Goal: Transaction & Acquisition: Purchase product/service

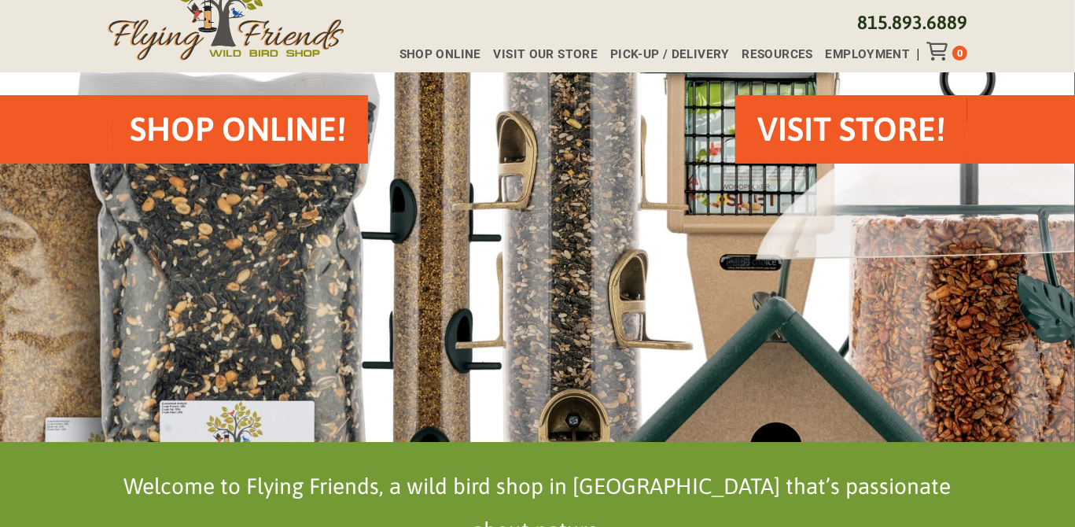
scroll to position [64, 0]
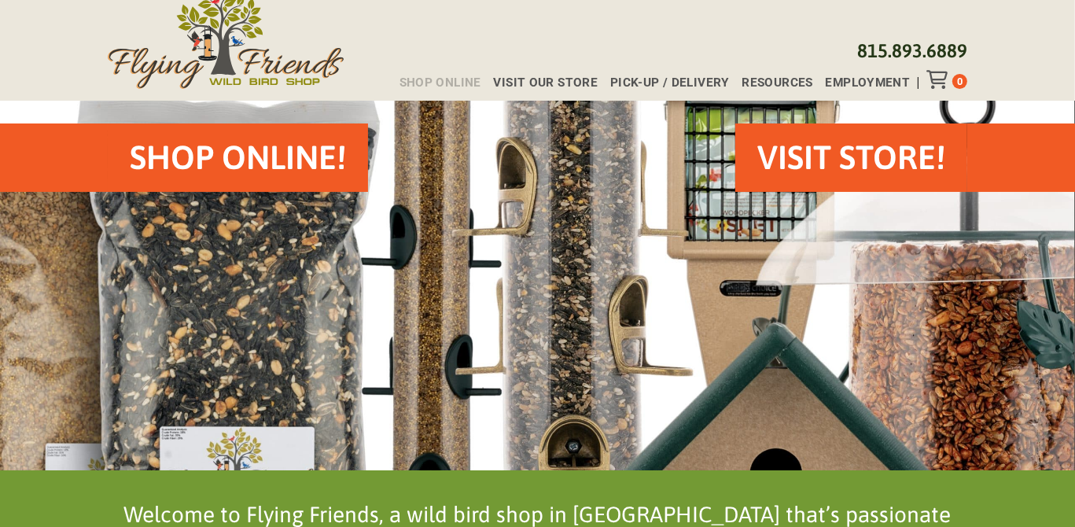
click at [454, 83] on span "Shop Online" at bounding box center [440, 83] width 82 height 12
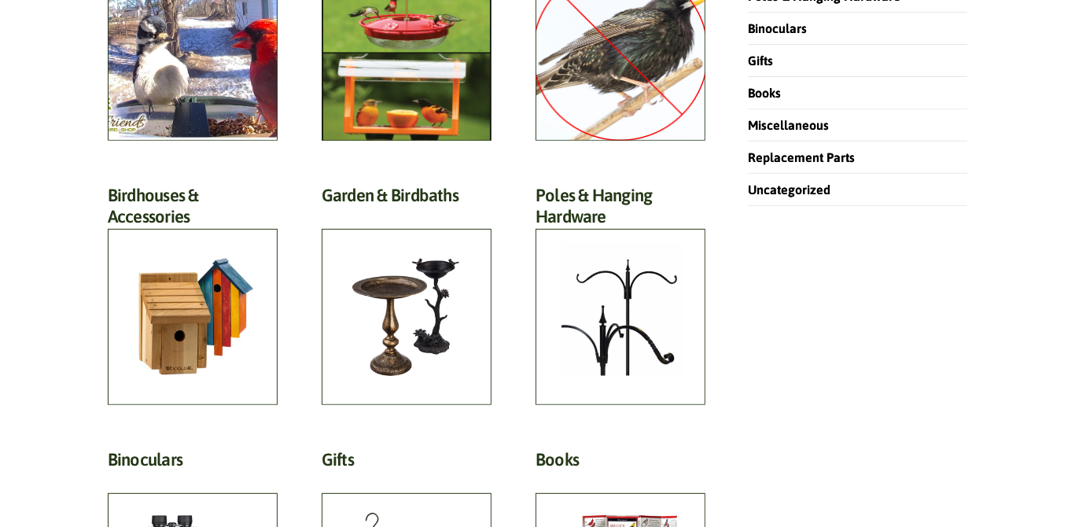
scroll to position [570, 0]
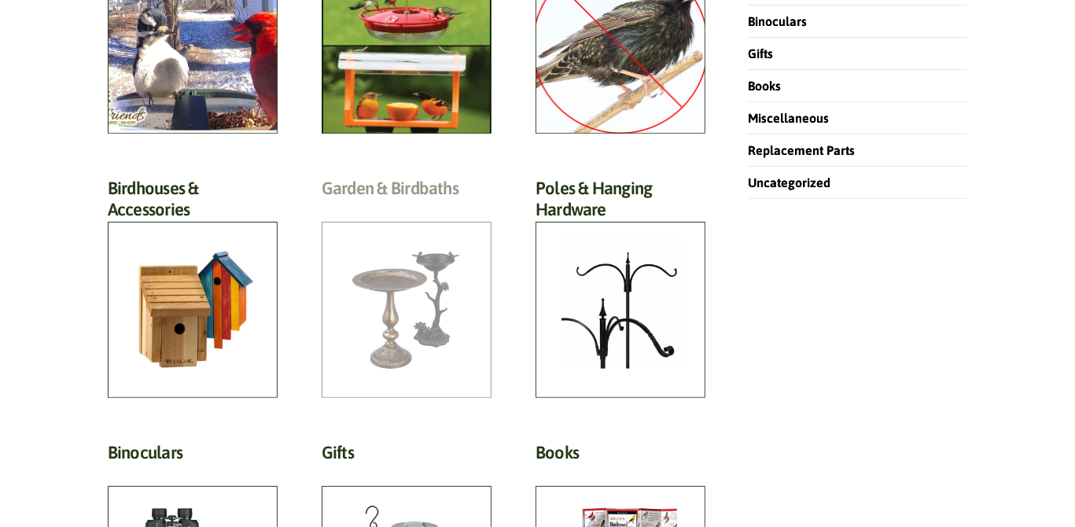
click at [400, 207] on h2 "Garden & Birdbaths (64)" at bounding box center [407, 192] width 170 height 29
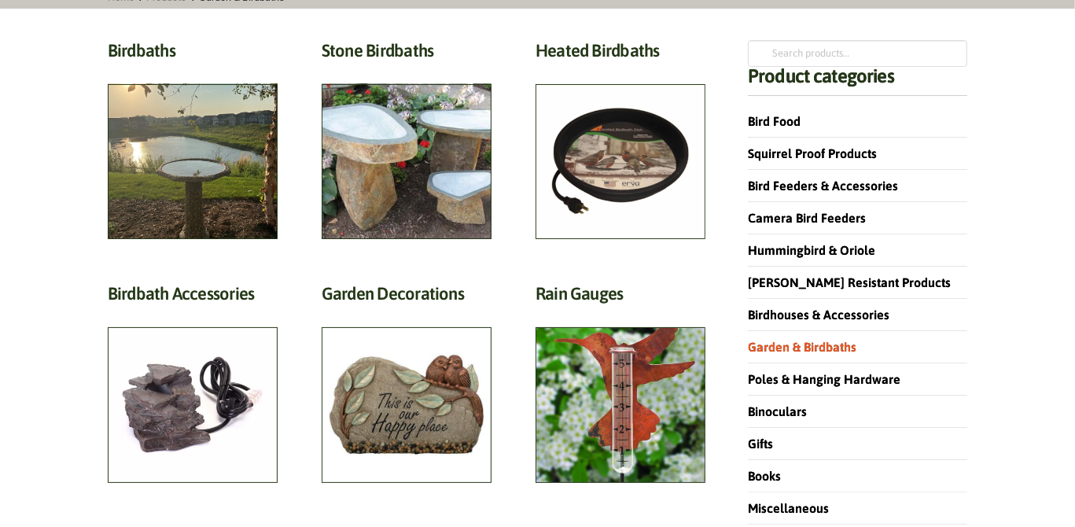
scroll to position [195, 0]
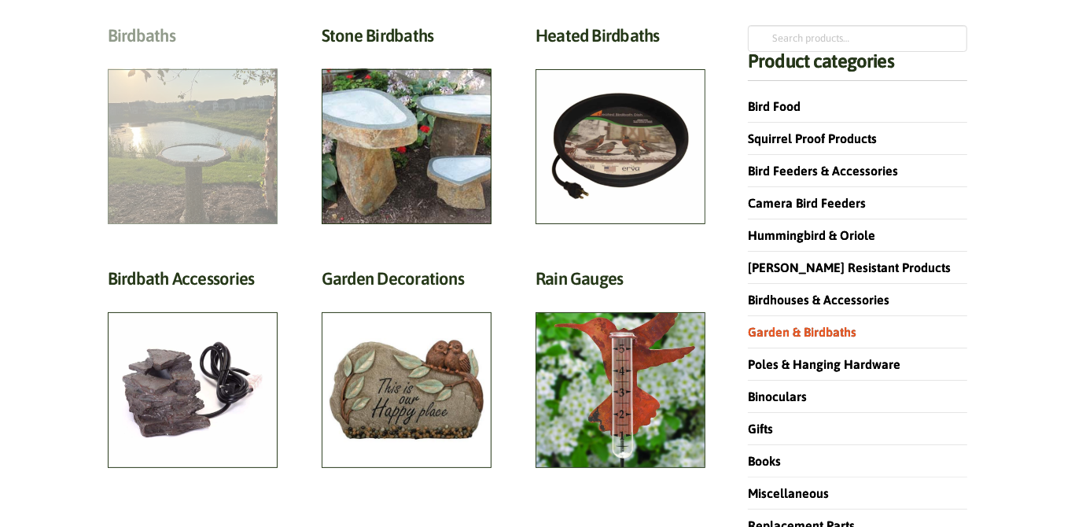
click at [186, 54] on h2 "Birdbaths (17)" at bounding box center [193, 39] width 170 height 29
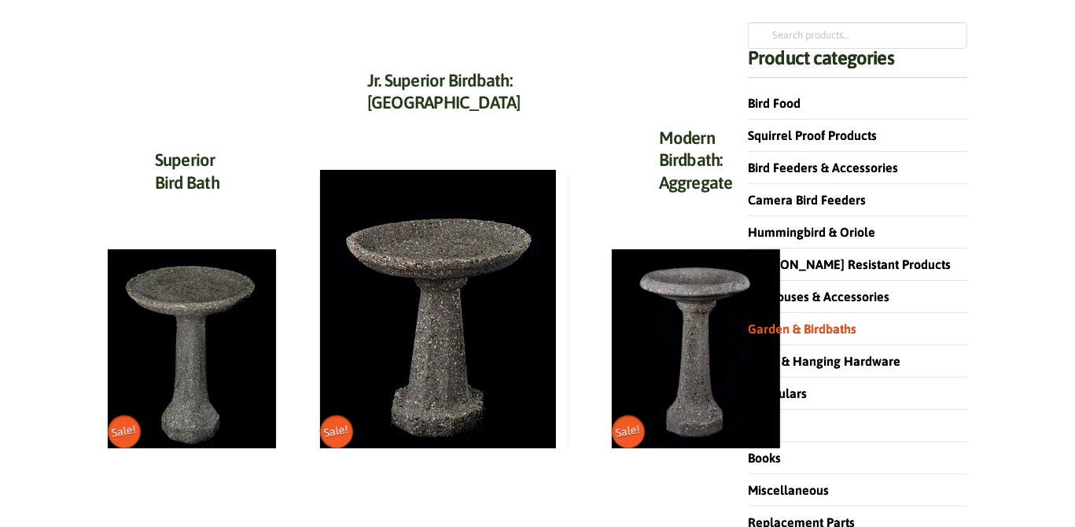
scroll to position [194, 0]
